Goal: Navigation & Orientation: Find specific page/section

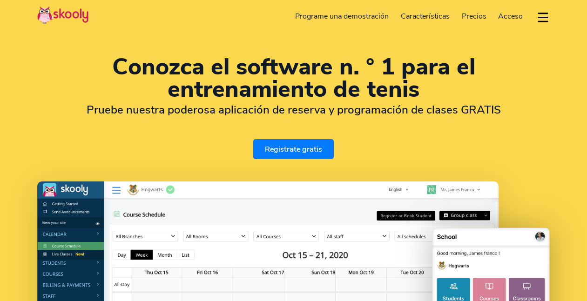
select select "es"
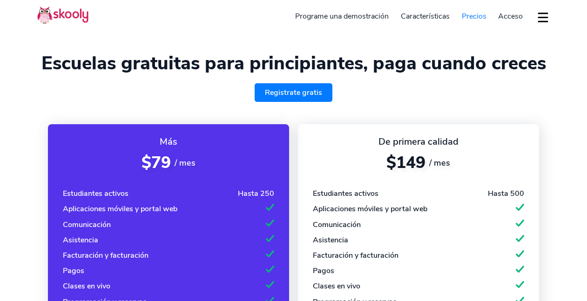
select select "es"
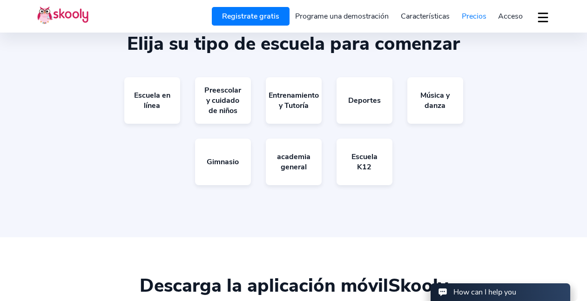
scroll to position [609, 0]
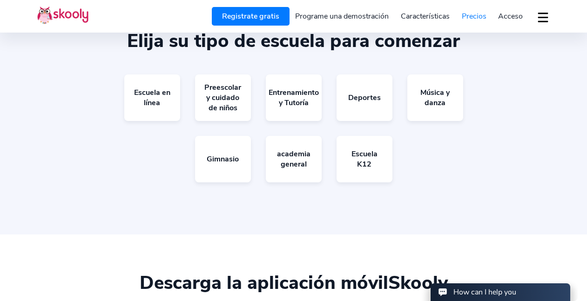
drag, startPoint x: 591, startPoint y: 16, endPoint x: 571, endPoint y: 126, distance: 111.7
click at [571, 126] on html "Registrate gratis Programe una demostración Características Asistencia Facturac…" at bounding box center [293, 174] width 587 height 1567
